Goal: Information Seeking & Learning: Learn about a topic

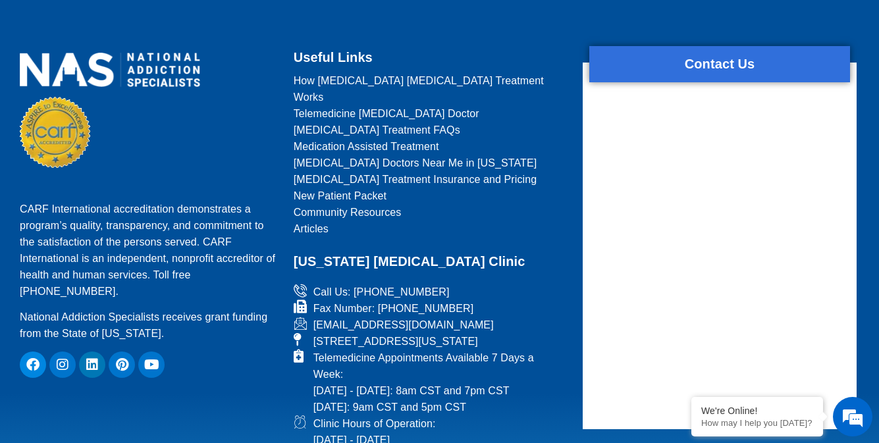
click at [430, 138] on span "Medication Assisted Treatment" at bounding box center [366, 146] width 145 height 16
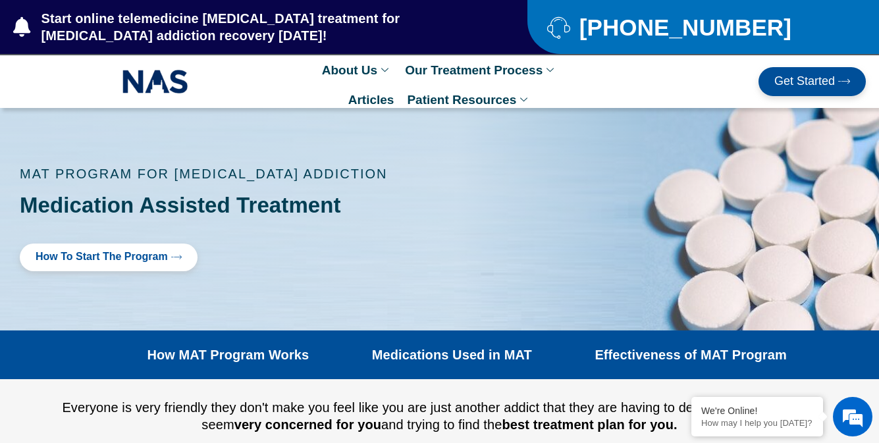
click at [244, 27] on span "Start online telemedicine [MEDICAL_DATA] treatment for [MEDICAL_DATA] addiction…" at bounding box center [256, 27] width 437 height 34
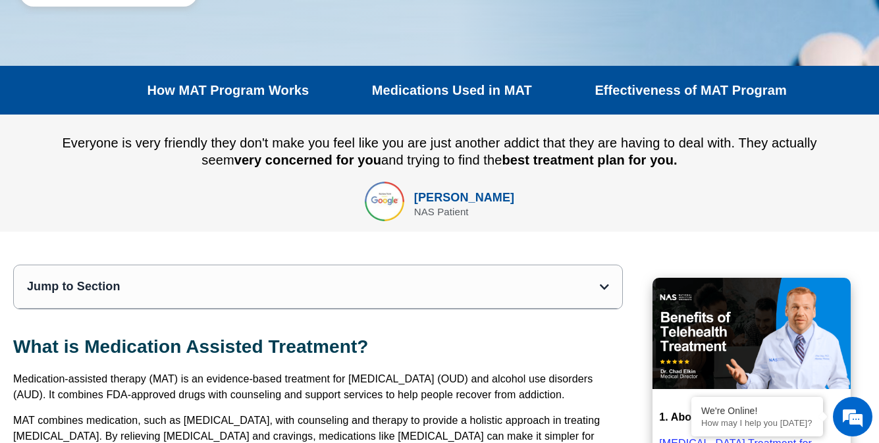
scroll to position [267, 0]
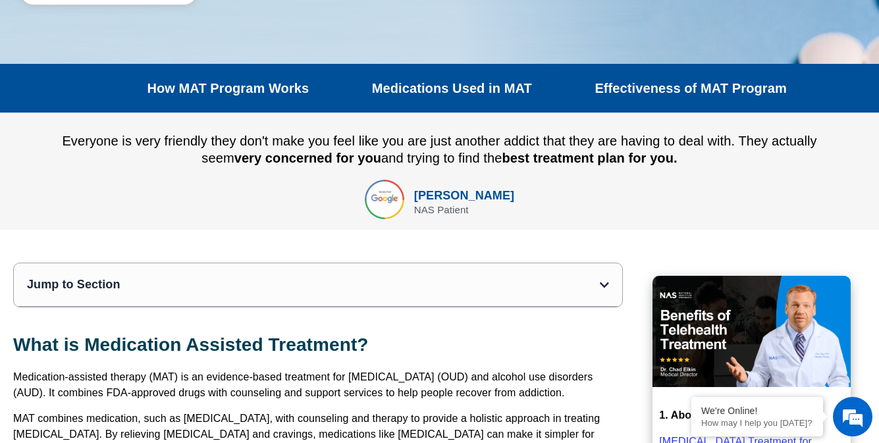
click at [228, 88] on link "How MAT Program Works" at bounding box center [228, 88] width 162 height 16
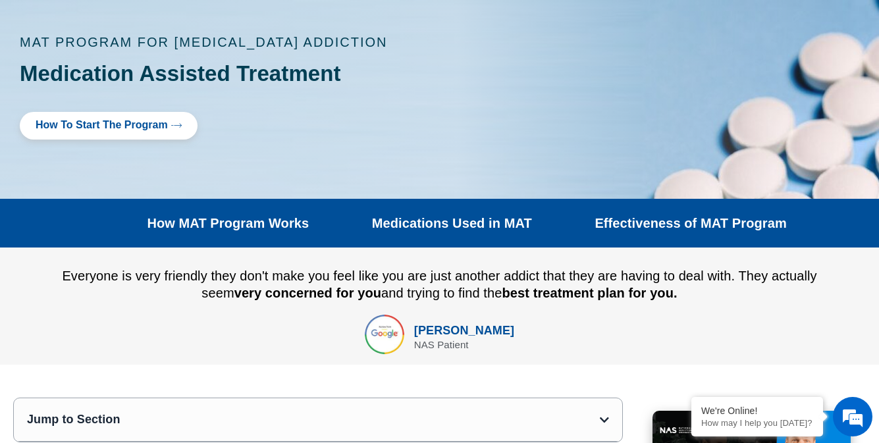
scroll to position [255, 0]
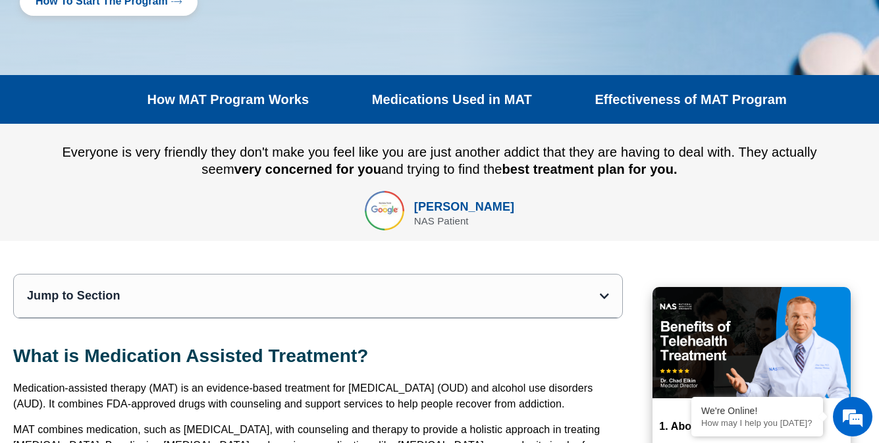
click at [690, 99] on link "Effectiveness of MAT Program" at bounding box center [690, 99] width 192 height 16
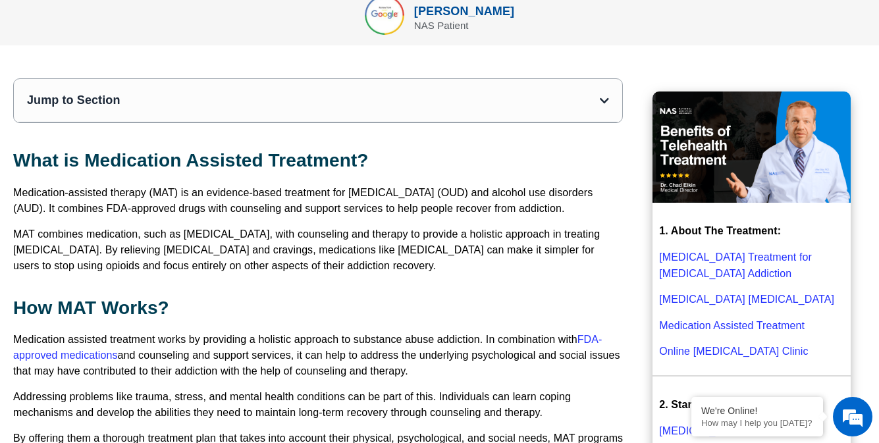
scroll to position [457, 0]
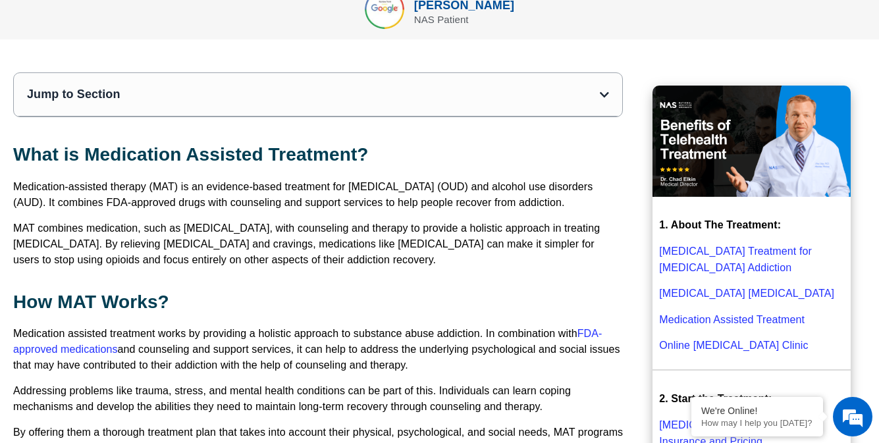
click at [592, 333] on link "FDA-approved medications" at bounding box center [307, 341] width 588 height 27
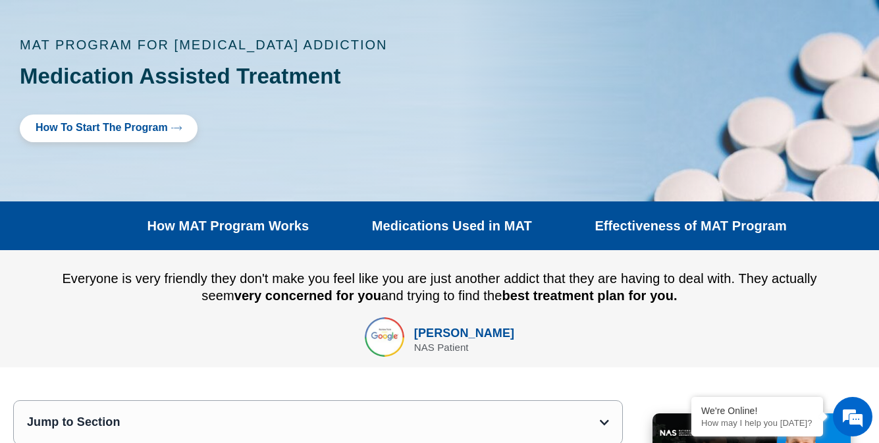
scroll to position [181, 0]
